Goal: Task Accomplishment & Management: Manage account settings

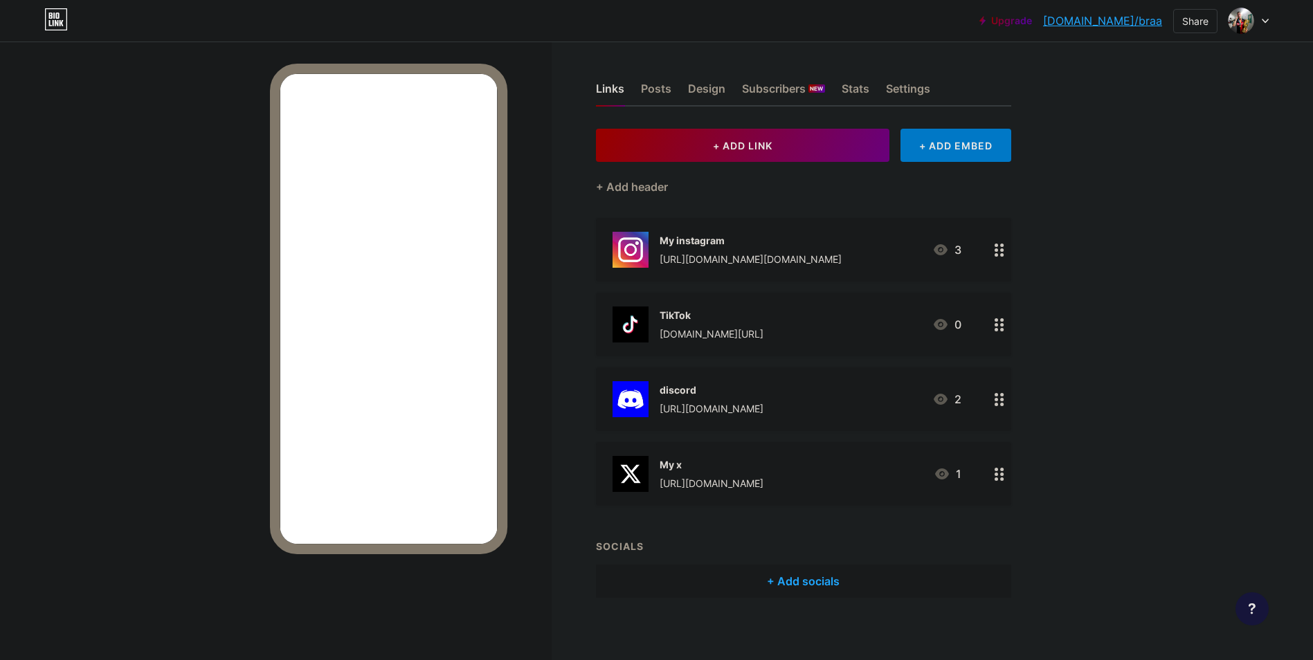
click at [967, 396] on div "discord [URL][DOMAIN_NAME] 2" at bounding box center [803, 399] width 415 height 64
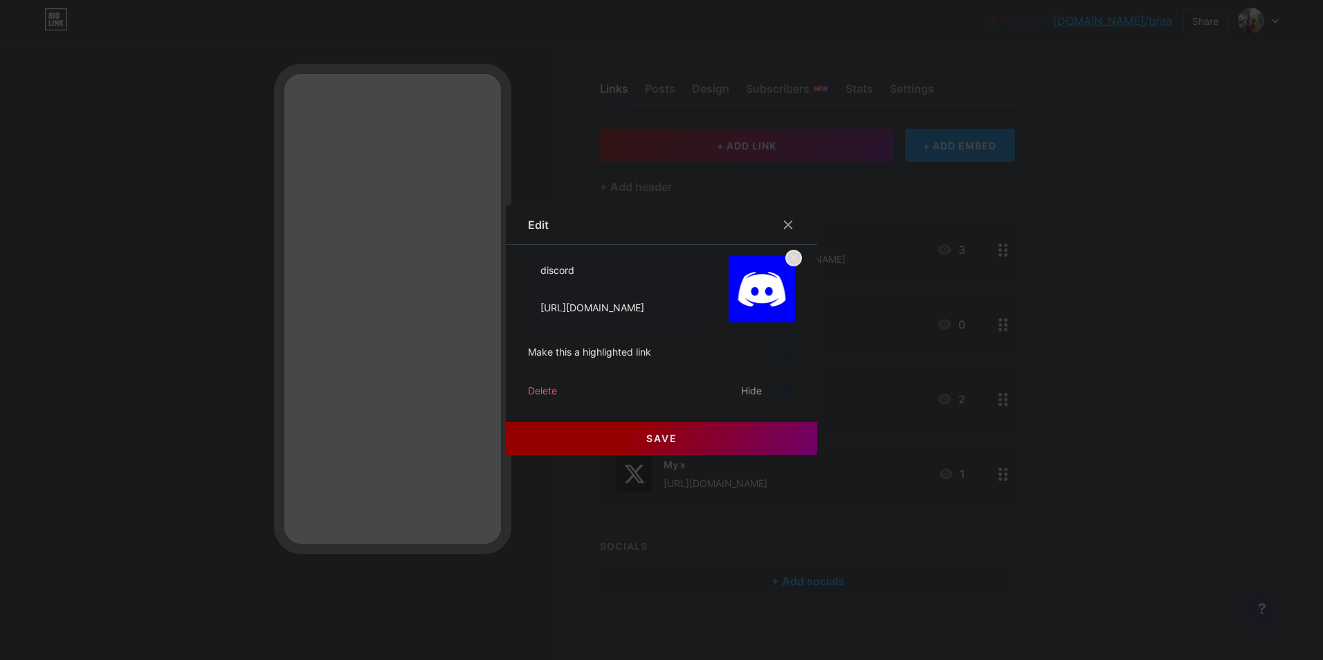
click at [967, 396] on div at bounding box center [661, 330] width 1323 height 660
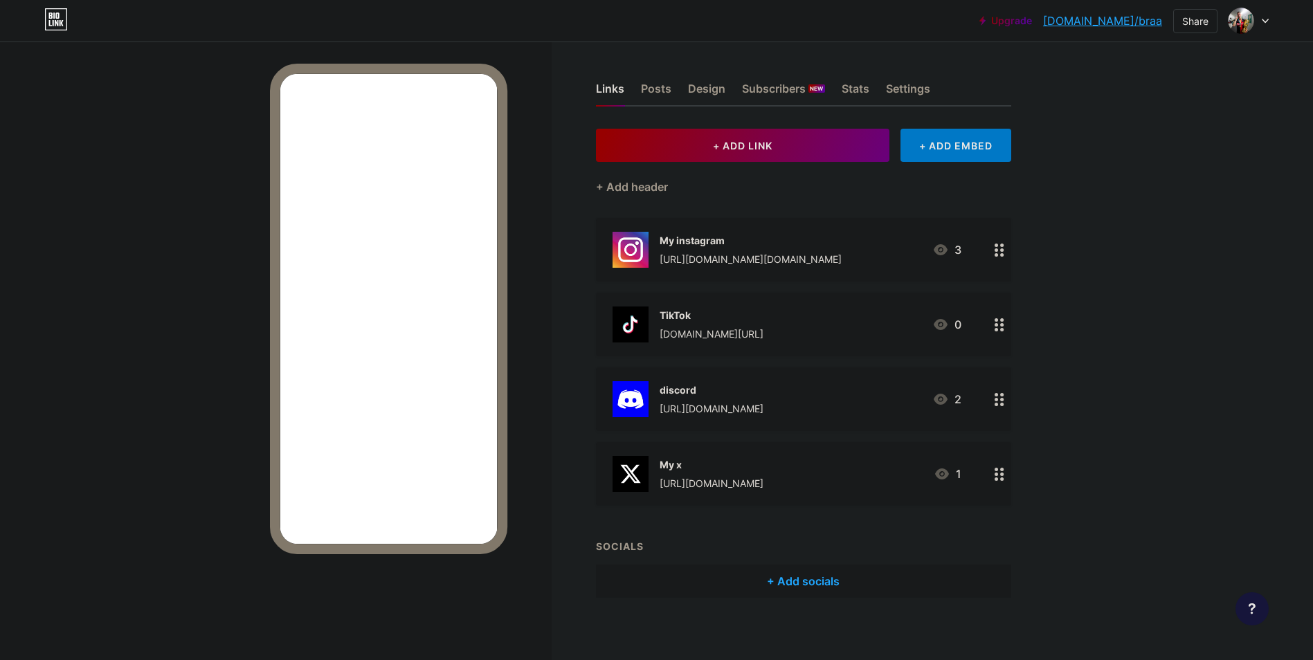
click at [1004, 400] on icon at bounding box center [999, 399] width 10 height 13
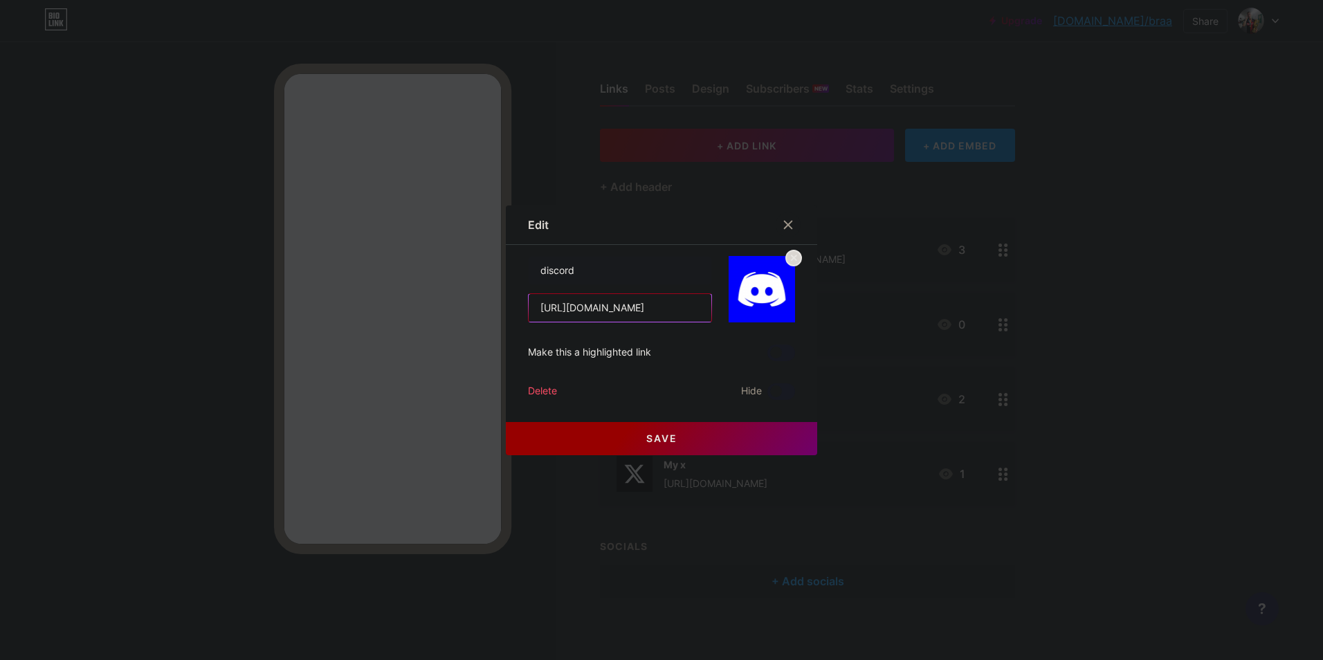
click at [603, 311] on input "[URL][DOMAIN_NAME]" at bounding box center [620, 308] width 183 height 28
paste input "yaF2NgUK"
type input "[URL][DOMAIN_NAME]"
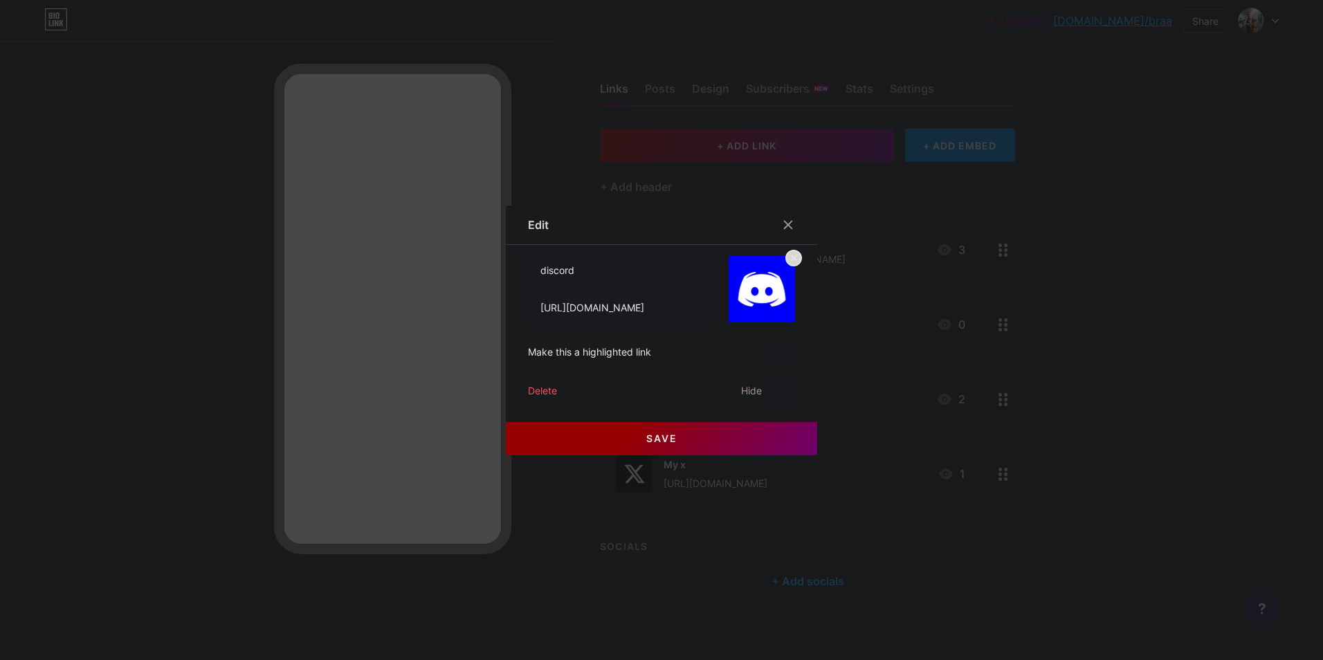
click at [697, 432] on button "Save" at bounding box center [661, 438] width 311 height 33
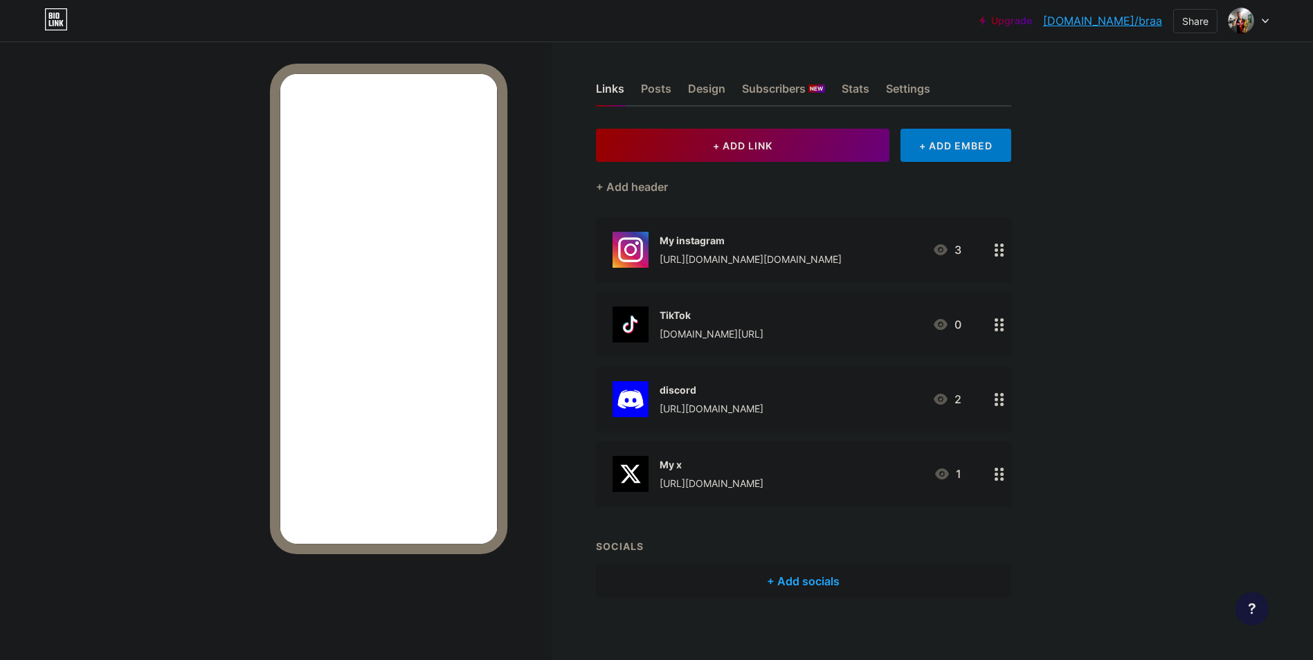
click at [953, 462] on div "My x [URL][DOMAIN_NAME] 1" at bounding box center [786, 474] width 349 height 36
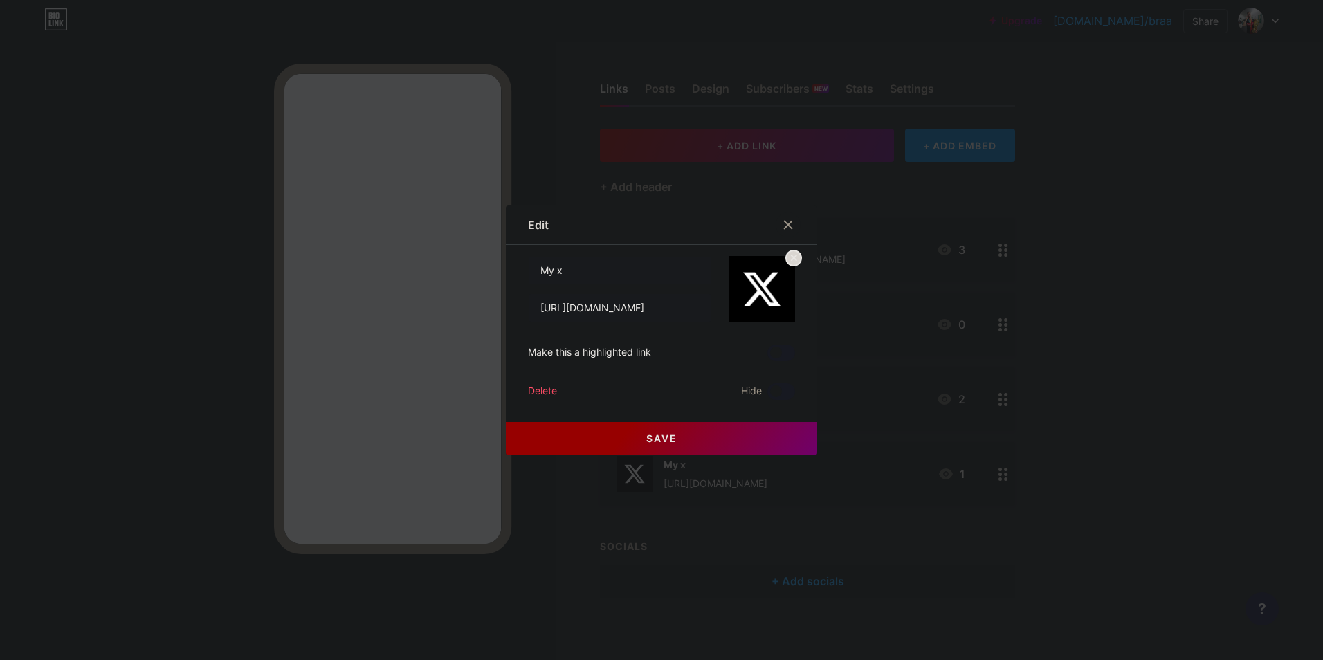
click at [893, 373] on div at bounding box center [661, 330] width 1323 height 660
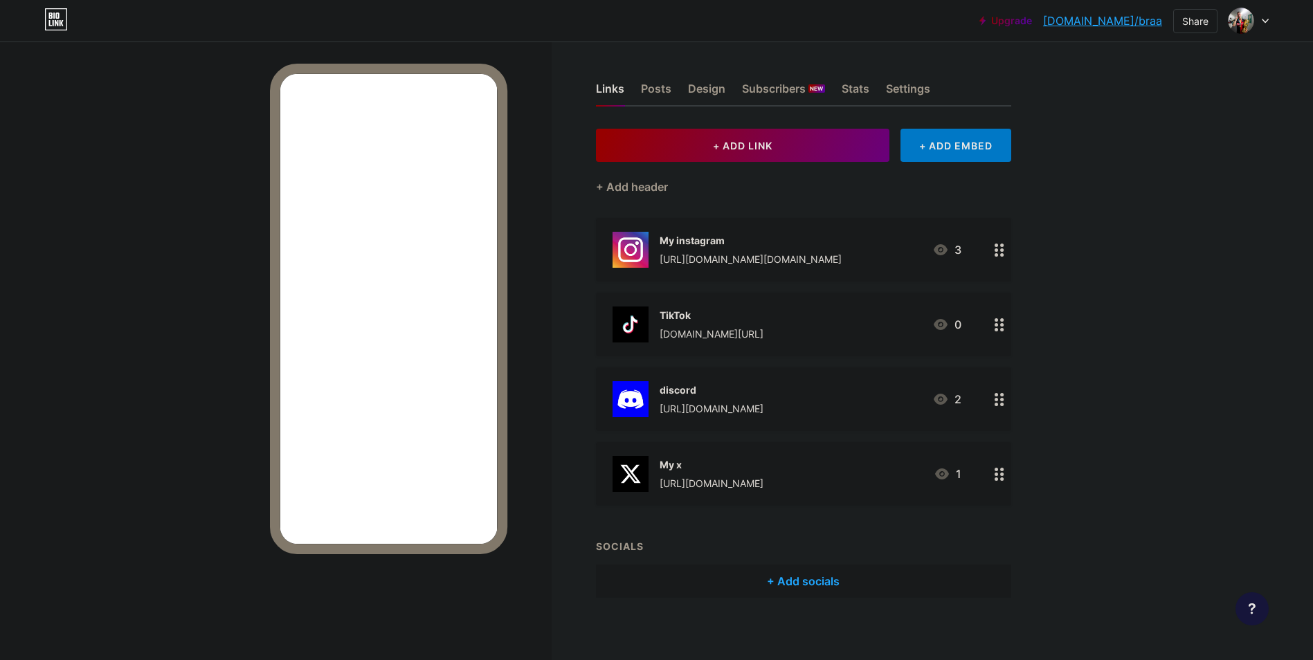
click at [954, 250] on div "3" at bounding box center [946, 249] width 29 height 17
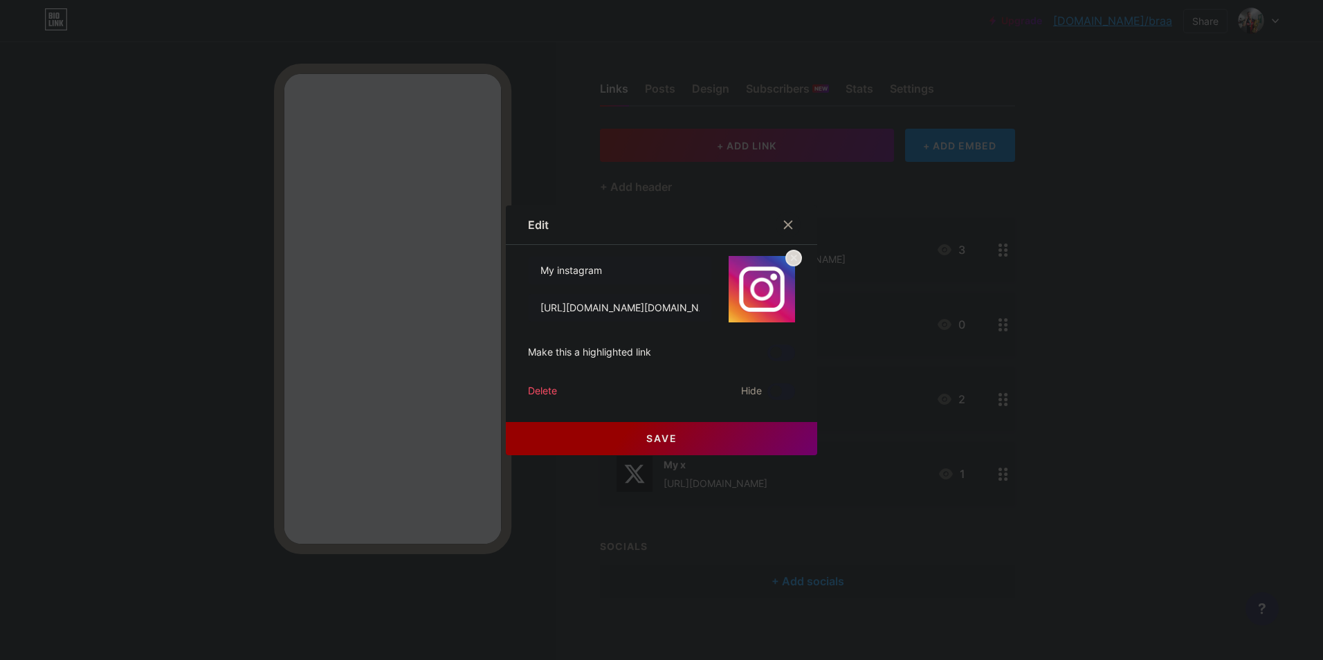
click at [954, 250] on div at bounding box center [661, 330] width 1323 height 660
